Goal: Find specific page/section: Find specific page/section

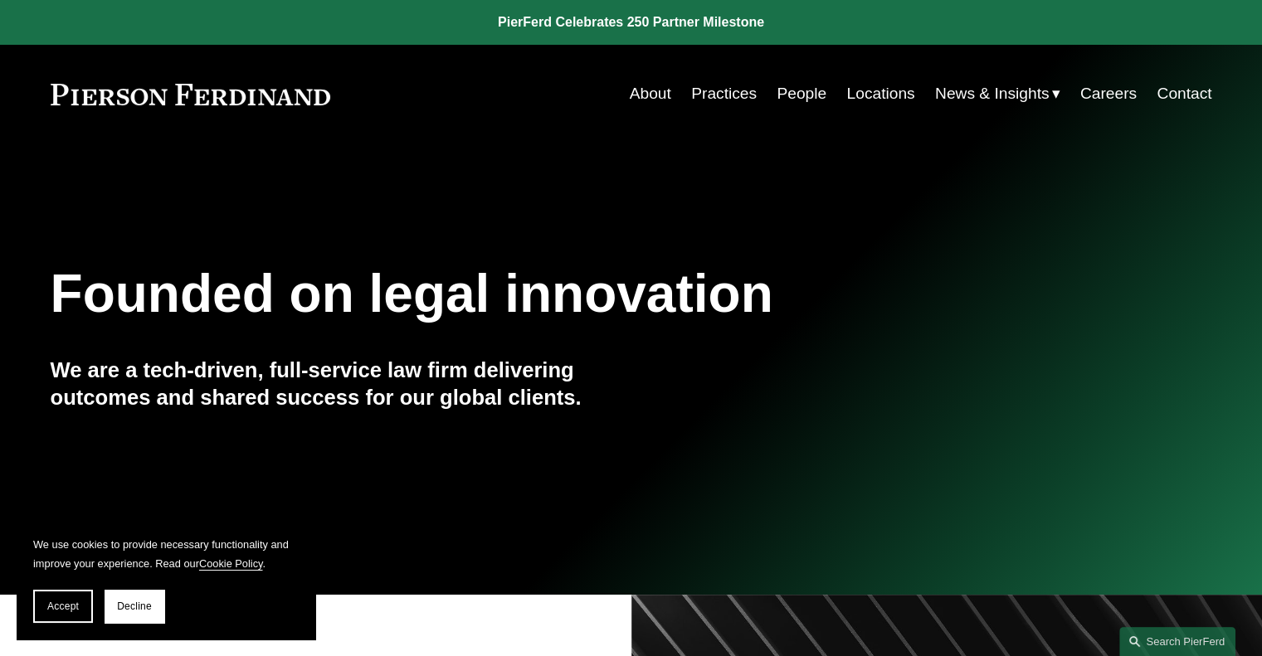
click at [873, 92] on link "Locations" at bounding box center [880, 94] width 68 height 32
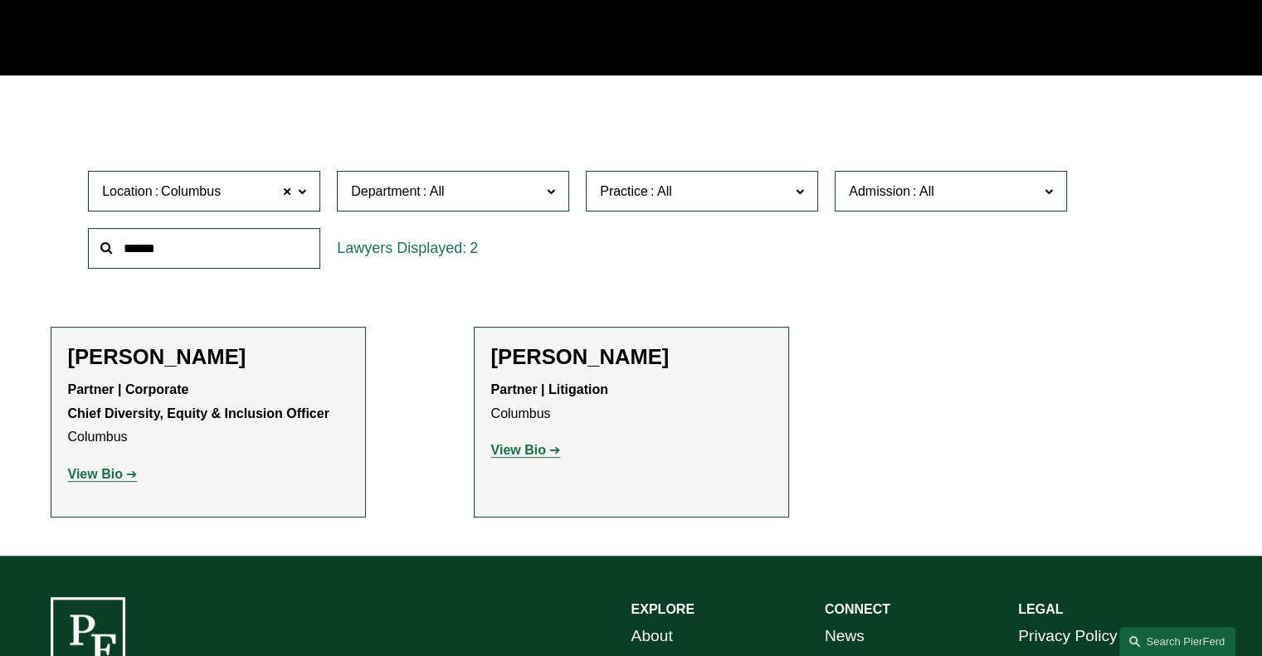
scroll to position [660, 0]
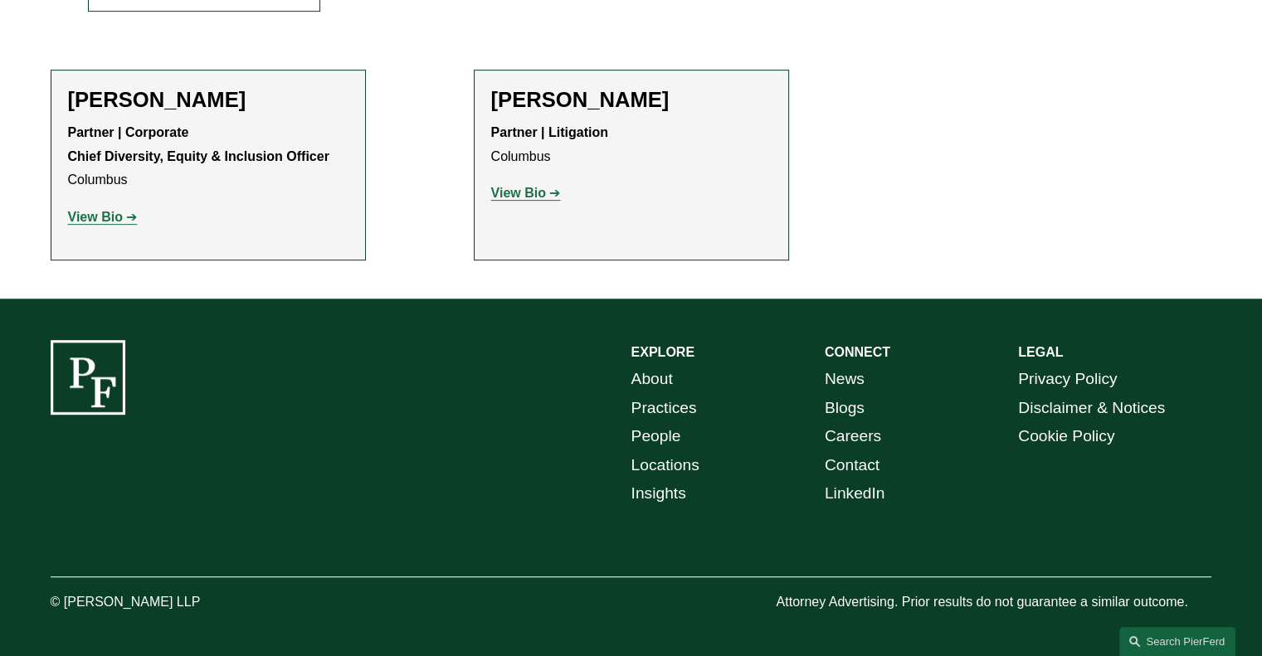
click at [512, 193] on strong "View Bio" at bounding box center [518, 193] width 55 height 14
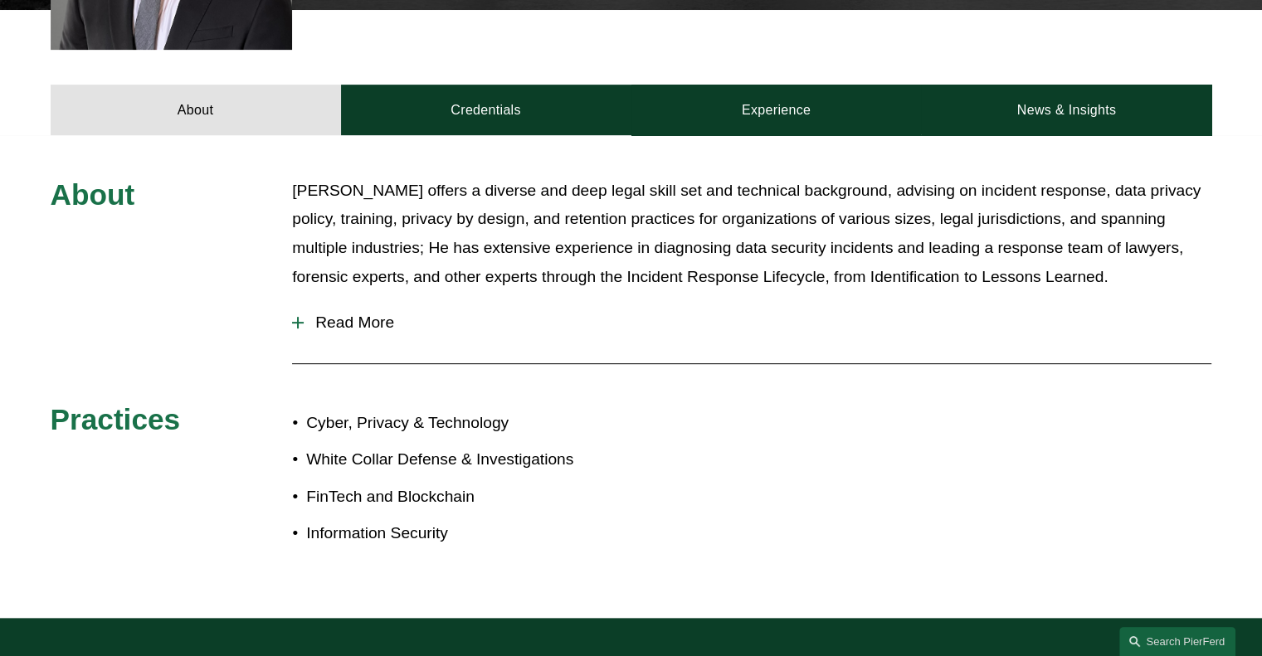
scroll to position [664, 0]
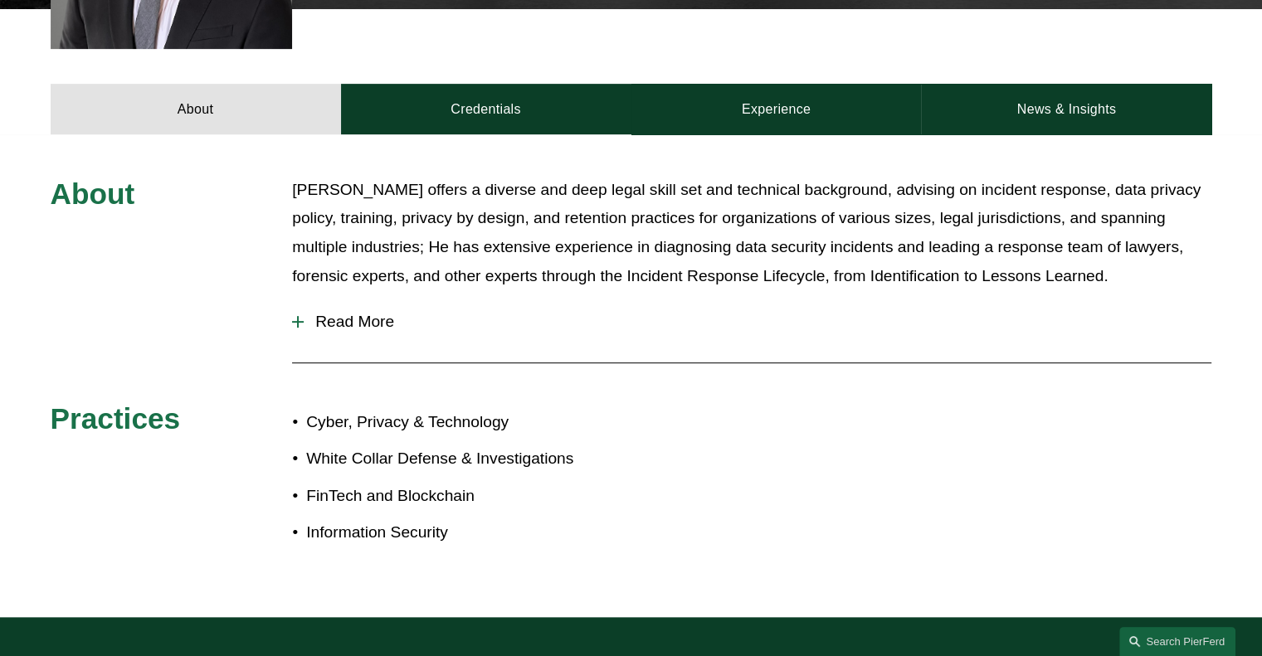
click at [319, 313] on span "Read More" at bounding box center [758, 322] width 908 height 18
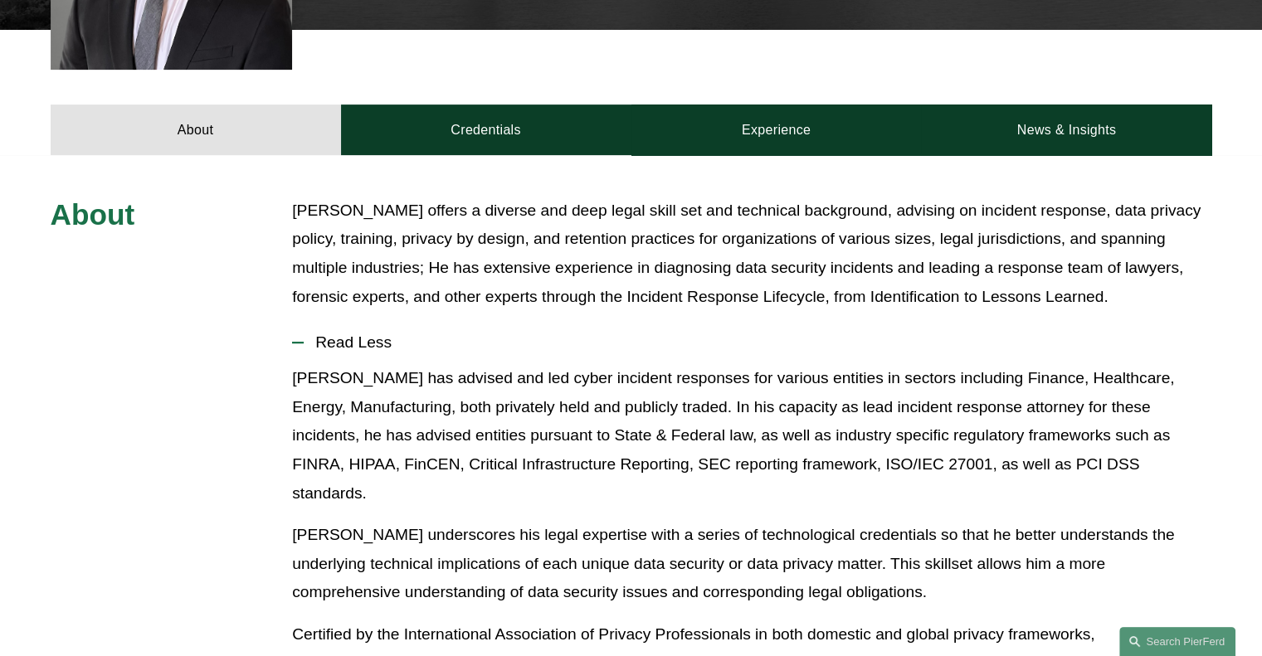
scroll to position [415, 0]
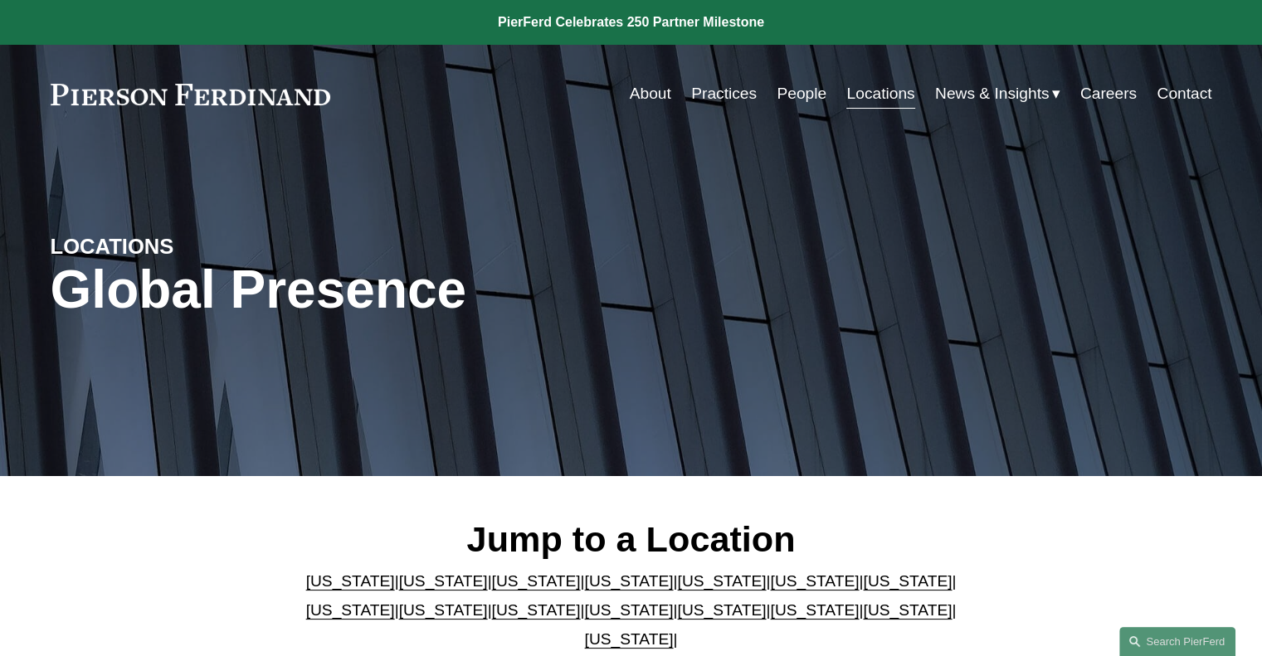
click at [630, 88] on link "About" at bounding box center [650, 94] width 41 height 32
